Goal: Task Accomplishment & Management: Manage account settings

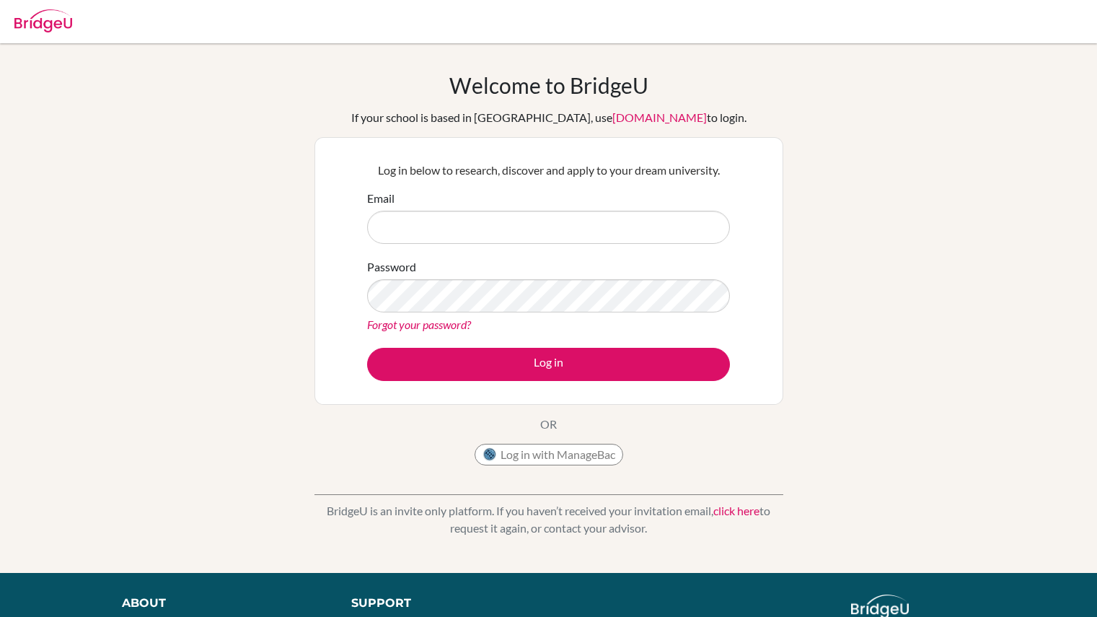
type input "[EMAIL_ADDRESS][DOMAIN_NAME]"
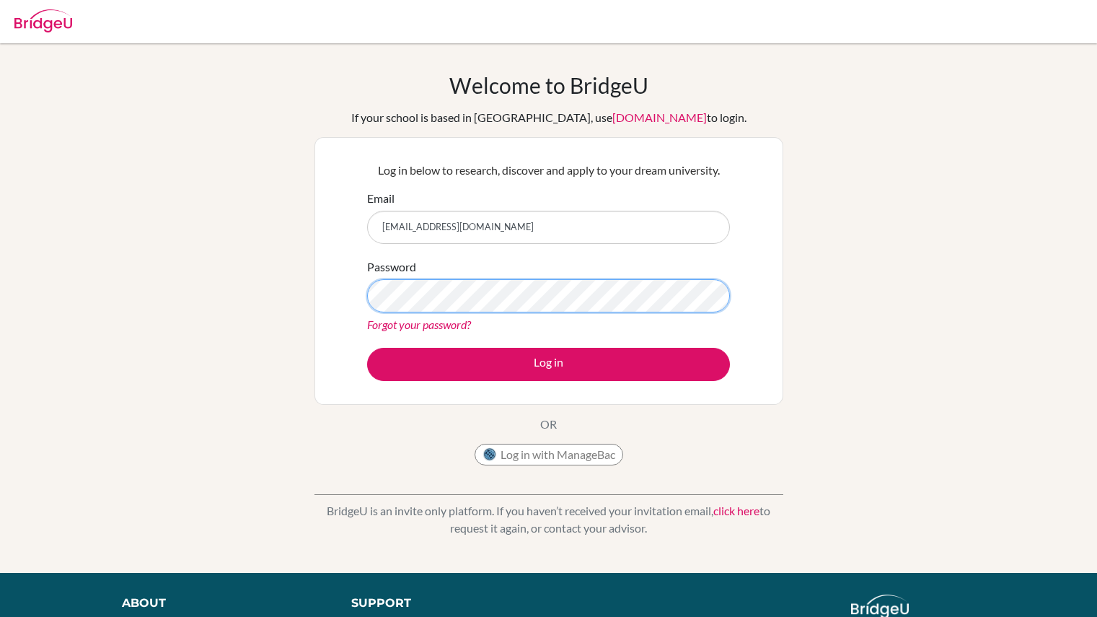
click at [367, 348] on button "Log in" at bounding box center [548, 364] width 363 height 33
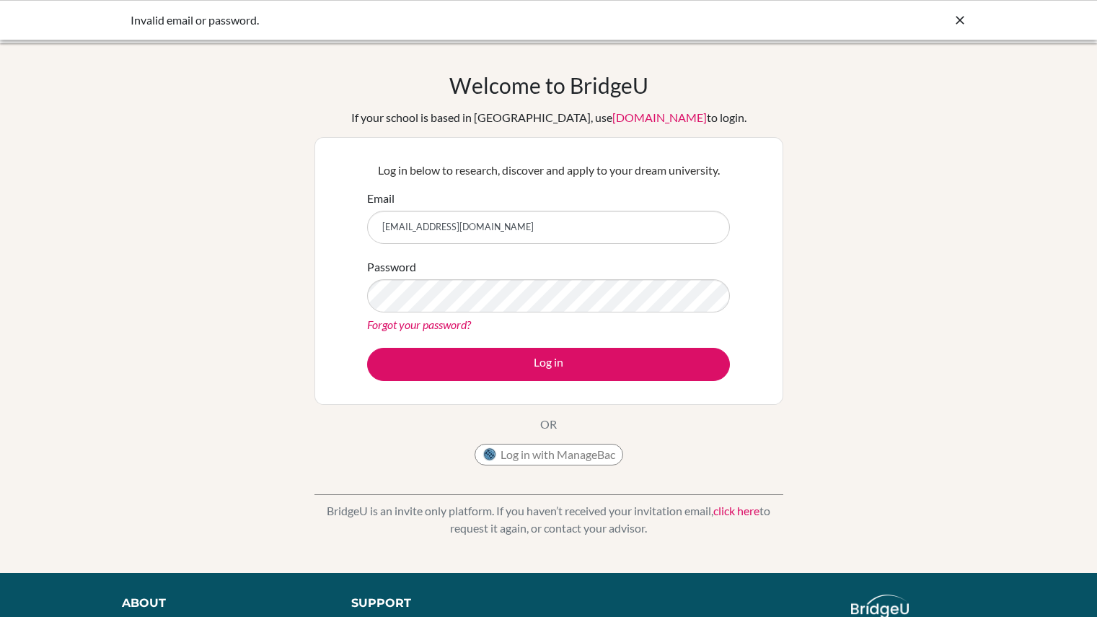
click at [435, 327] on link "Forgot your password?" at bounding box center [419, 324] width 104 height 14
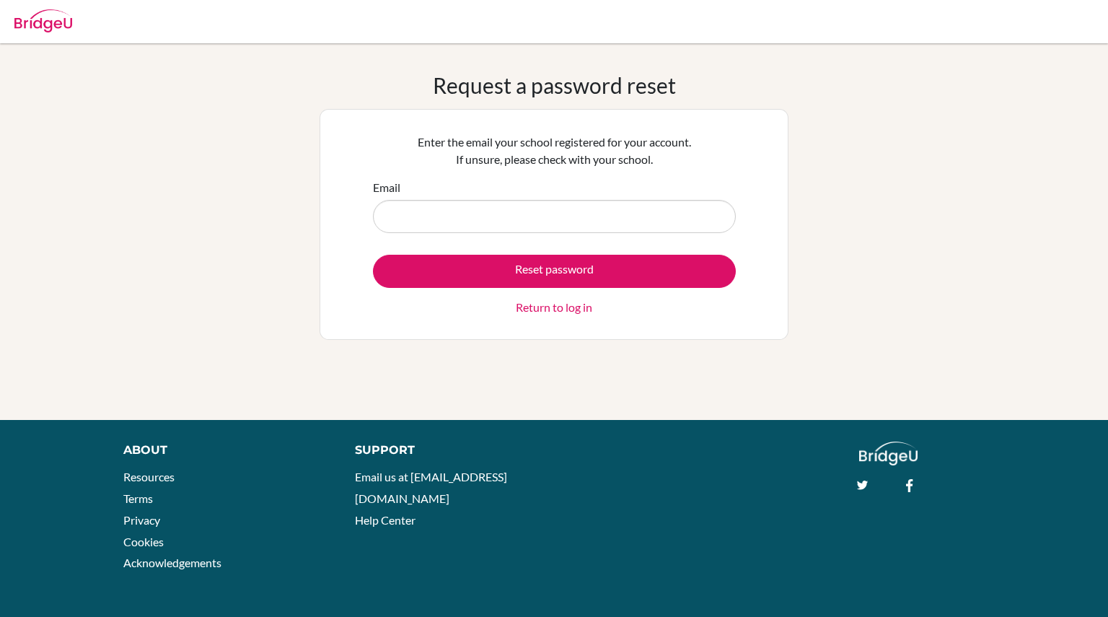
click at [524, 205] on input "Email" at bounding box center [554, 216] width 363 height 33
type input "[EMAIL_ADDRESS][DOMAIN_NAME]"
click at [373, 255] on button "Reset password" at bounding box center [554, 271] width 363 height 33
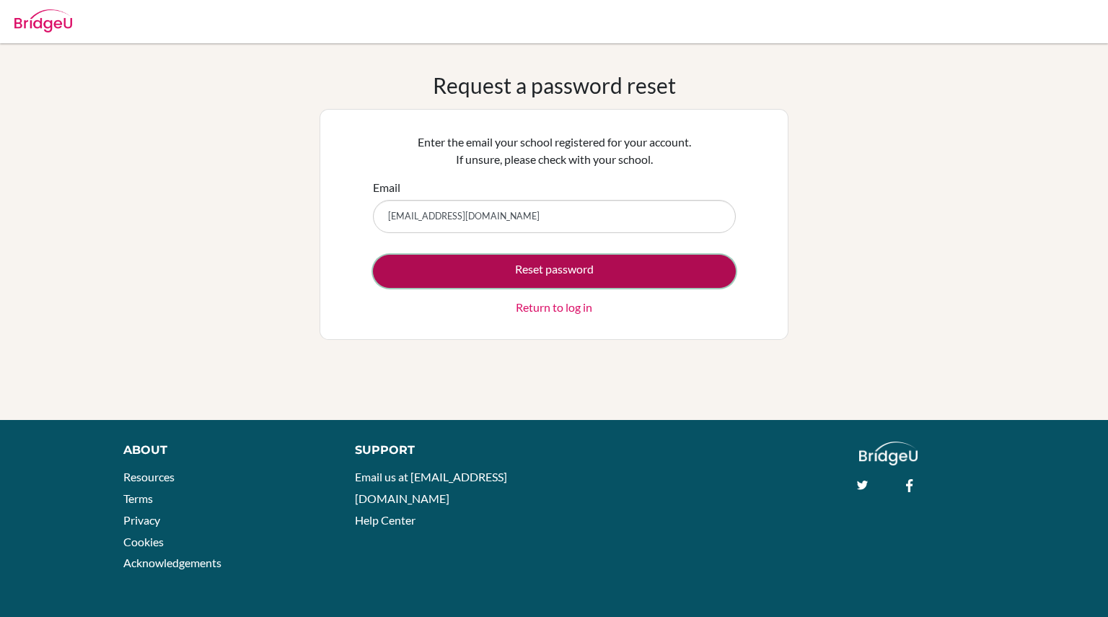
click at [623, 265] on button "Reset password" at bounding box center [554, 271] width 363 height 33
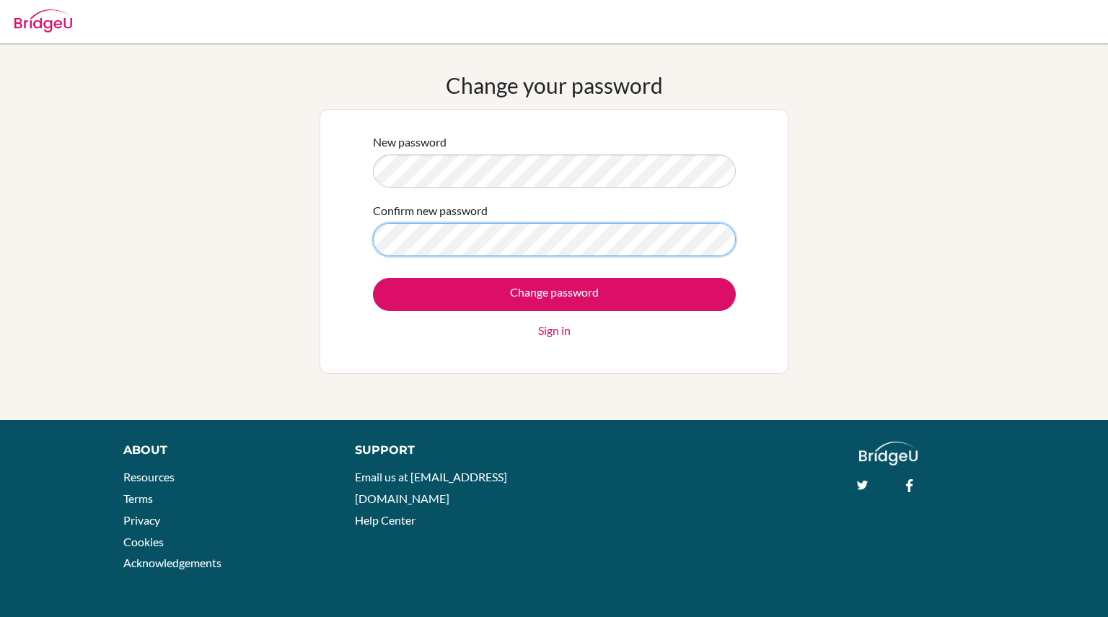
click at [373, 278] on input "Change password" at bounding box center [554, 294] width 363 height 33
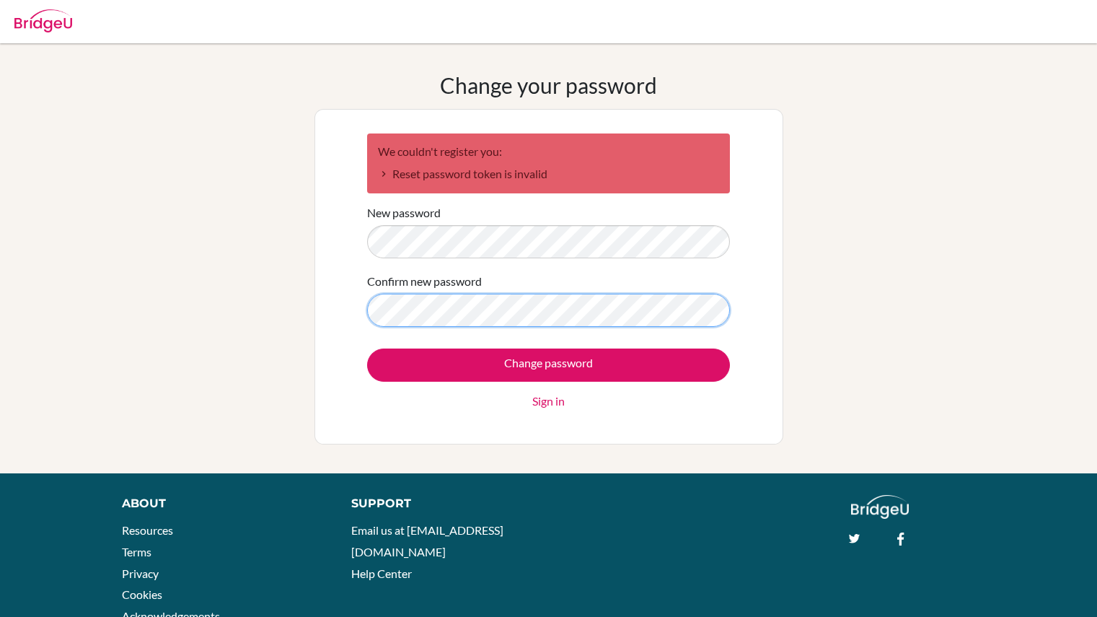
click at [367, 348] on input "Change password" at bounding box center [548, 364] width 363 height 33
click at [548, 405] on link "Sign in" at bounding box center [548, 400] width 32 height 17
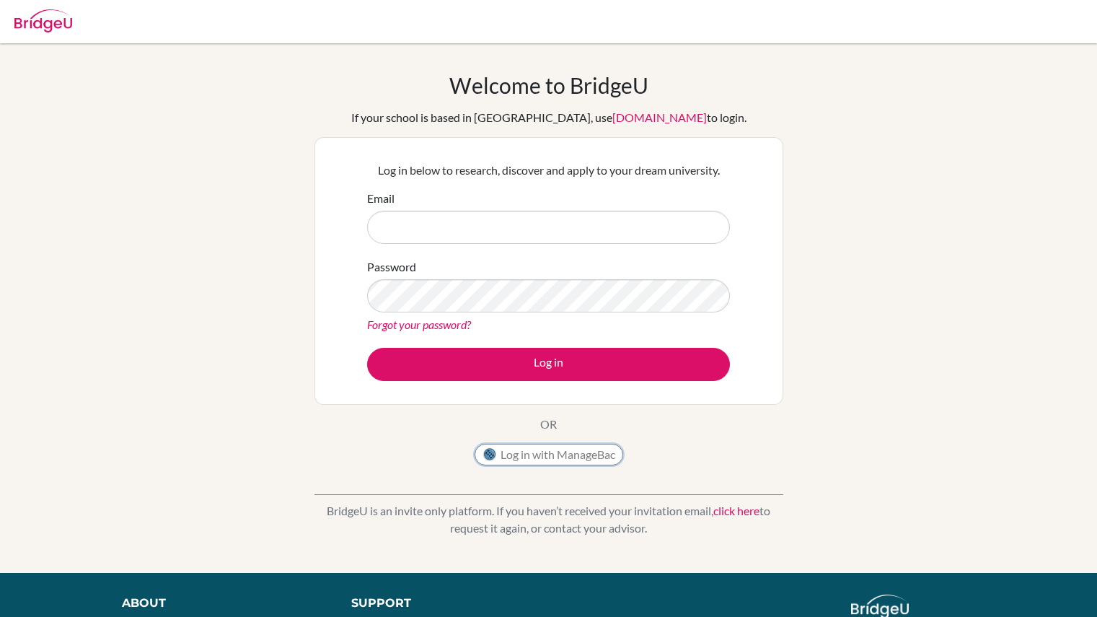
drag, startPoint x: 580, startPoint y: 453, endPoint x: 555, endPoint y: 452, distance: 25.3
click at [555, 452] on button "Log in with ManageBac" at bounding box center [549, 455] width 149 height 22
